Goal: Information Seeking & Learning: Learn about a topic

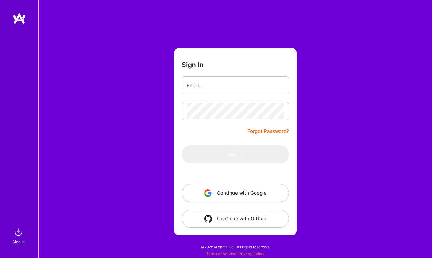
type input "[PERSON_NAME][EMAIL_ADDRESS][DOMAIN_NAME]"
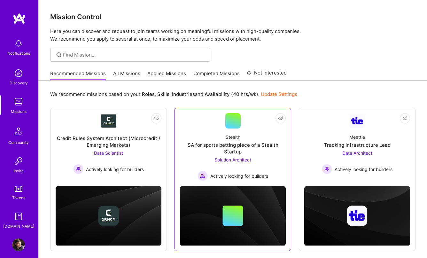
click at [235, 153] on div "SA for sports betting piece of a Stealth Startup" at bounding box center [233, 148] width 106 height 13
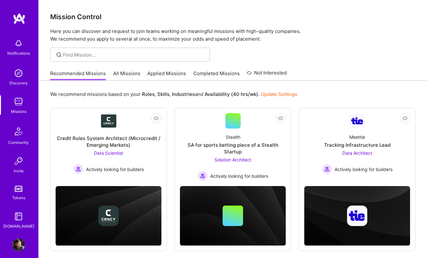
click at [113, 74] on link "All Missions" at bounding box center [126, 75] width 27 height 11
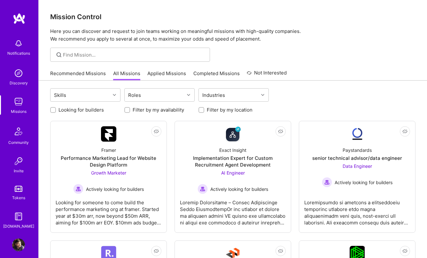
click at [94, 73] on link "Recommended Missions" at bounding box center [78, 75] width 56 height 11
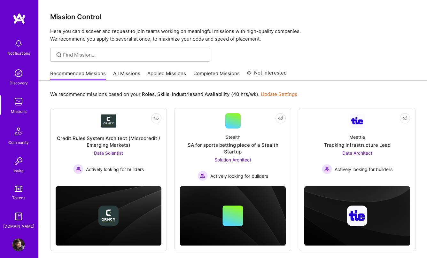
click at [284, 96] on link "Update Settings" at bounding box center [279, 94] width 36 height 6
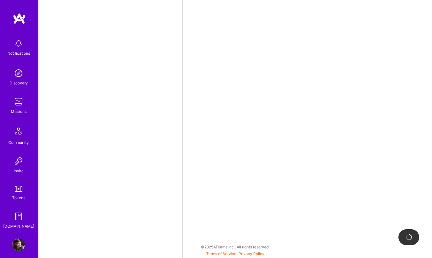
select select "US"
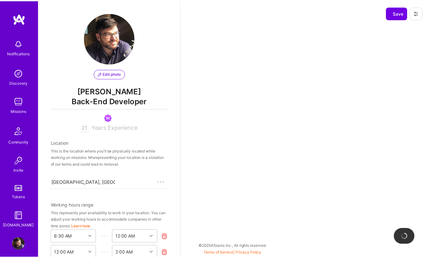
scroll to position [271, 0]
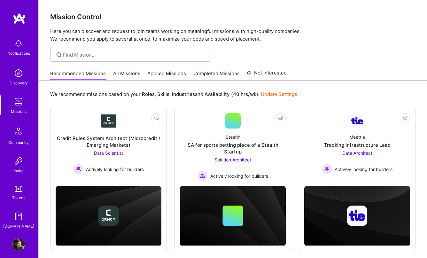
click at [122, 73] on link "All Missions" at bounding box center [126, 75] width 27 height 11
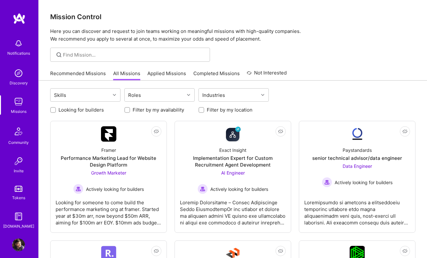
click at [228, 110] on label "Filter by my location" at bounding box center [230, 109] width 46 height 7
click at [204, 110] on input "Filter by my location" at bounding box center [202, 110] width 4 height 4
checkbox input "true"
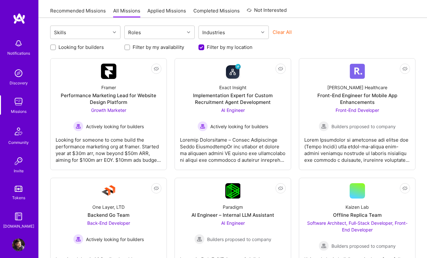
scroll to position [64, 0]
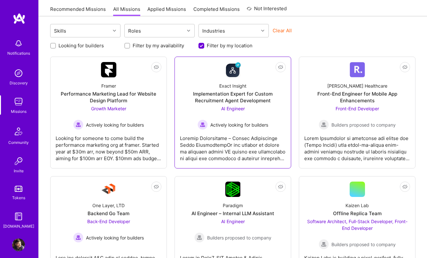
click at [252, 96] on div "Implementation Expert for Custom Recruitment Agent Development" at bounding box center [233, 96] width 106 height 13
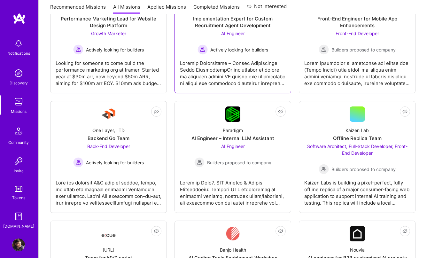
scroll to position [144, 0]
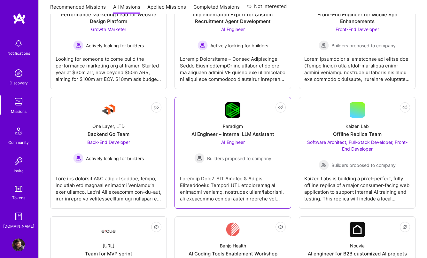
click at [236, 137] on div "AI Engineer – Internal LLM Assistant" at bounding box center [232, 134] width 83 height 7
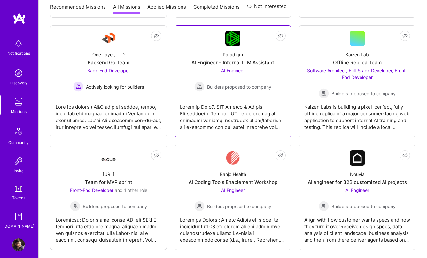
scroll to position [0, 0]
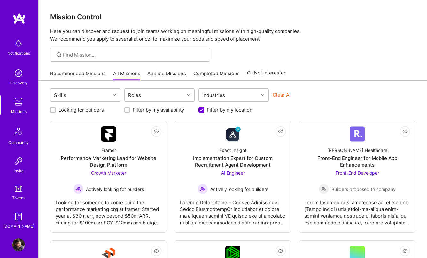
click at [81, 109] on label "Looking for builders" at bounding box center [80, 109] width 45 height 7
click at [56, 109] on input "Looking for builders" at bounding box center [53, 110] width 4 height 4
checkbox input "true"
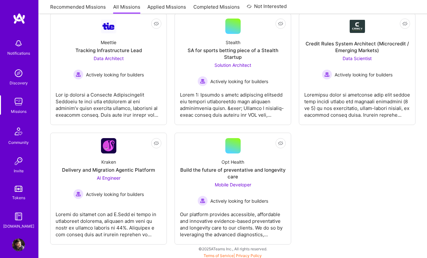
scroll to position [229, 0]
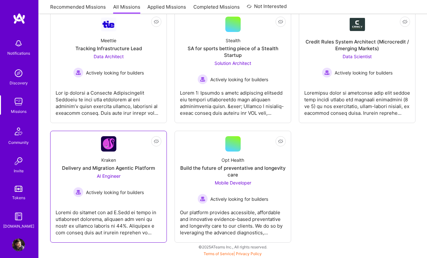
click at [108, 176] on span "AI Engineer" at bounding box center [109, 175] width 24 height 5
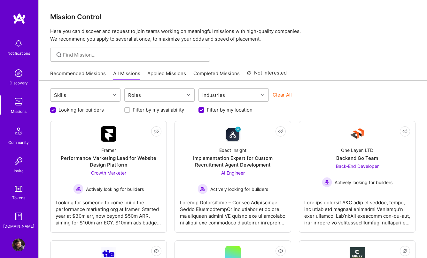
click at [170, 71] on link "Applied Missions" at bounding box center [166, 75] width 39 height 11
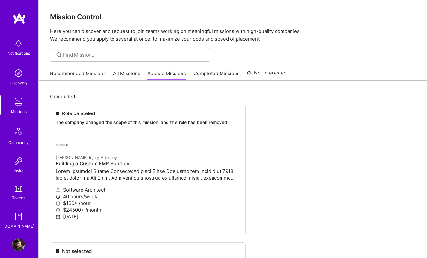
click at [253, 71] on link "Not Interested" at bounding box center [267, 75] width 40 height 12
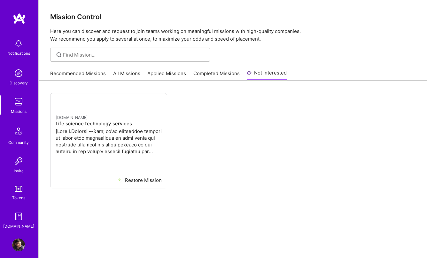
click at [208, 74] on link "Completed Missions" at bounding box center [216, 75] width 46 height 11
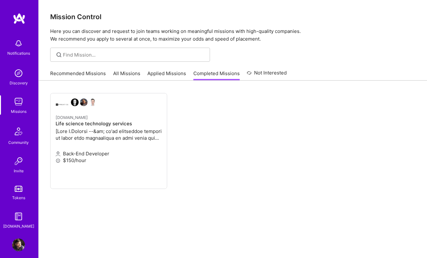
click at [128, 76] on link "All Missions" at bounding box center [126, 75] width 27 height 11
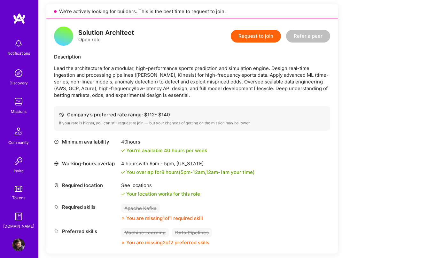
scroll to position [146, 0]
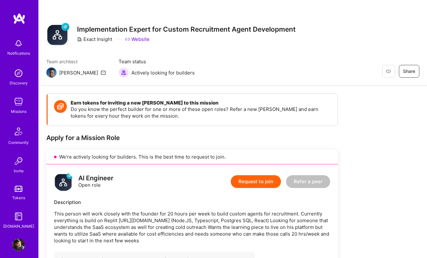
scroll to position [128, 0]
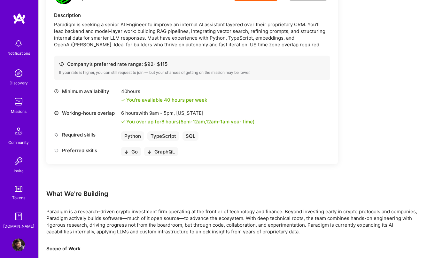
scroll to position [192, 0]
